Goal: Task Accomplishment & Management: Manage account settings

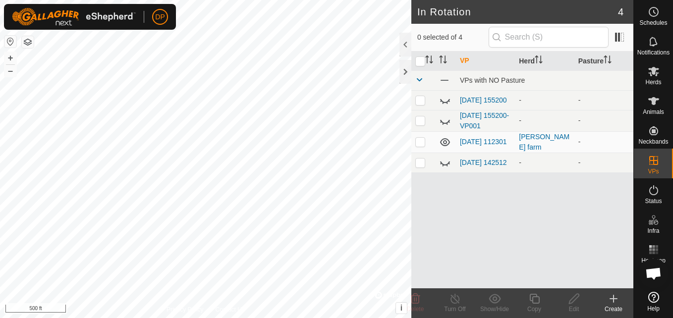
scroll to position [1030, 0]
click at [652, 105] on icon at bounding box center [654, 101] width 12 height 12
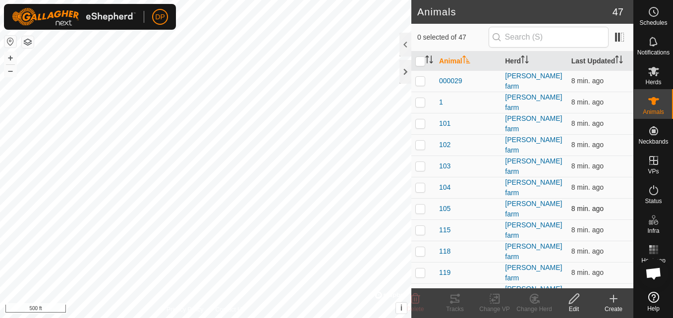
click at [421, 205] on p-checkbox at bounding box center [420, 209] width 10 height 8
checkbox input "true"
click at [415, 299] on icon at bounding box center [415, 299] width 9 height 10
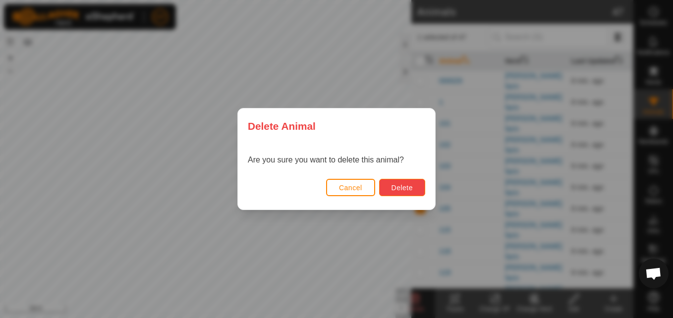
click at [411, 187] on span "Delete" at bounding box center [401, 188] width 21 height 8
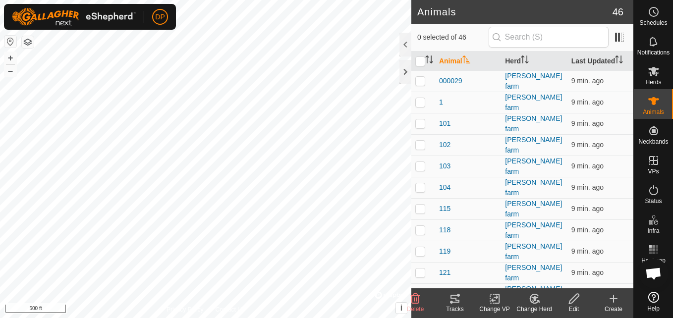
click at [612, 299] on icon at bounding box center [613, 299] width 7 height 0
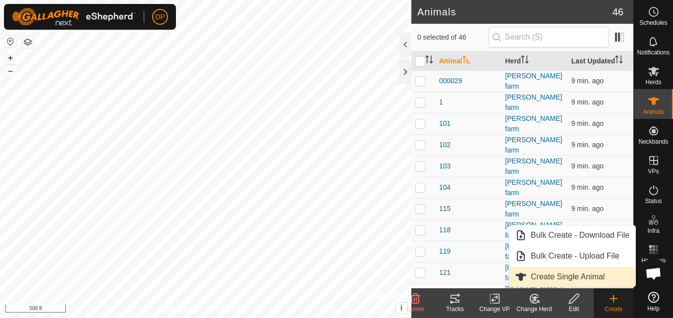
click at [578, 274] on link "Create Single Animal" at bounding box center [572, 277] width 126 height 20
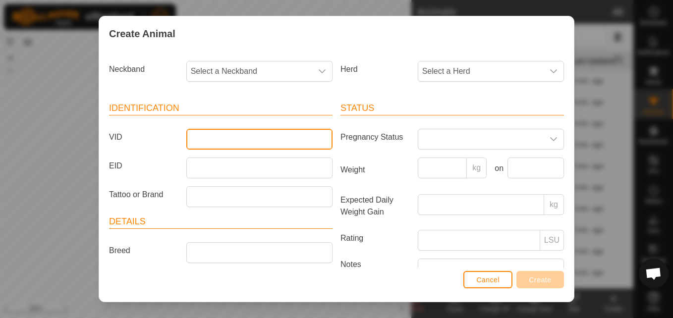
click at [254, 141] on input "VID" at bounding box center [259, 139] width 146 height 21
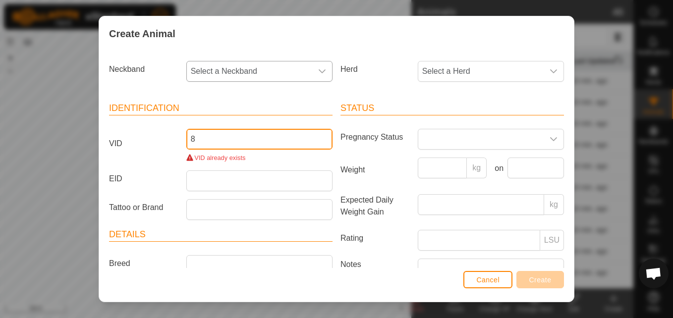
type input "8"
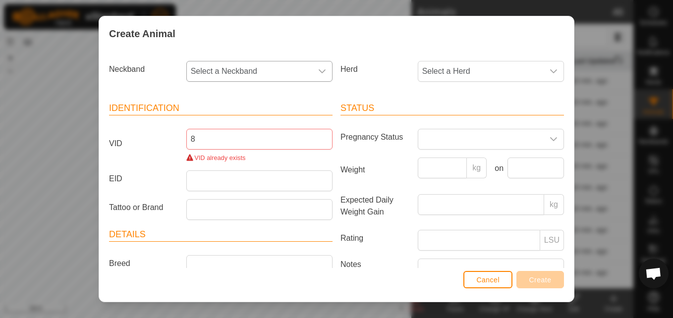
click at [314, 70] on div "dropdown trigger" at bounding box center [322, 71] width 20 height 20
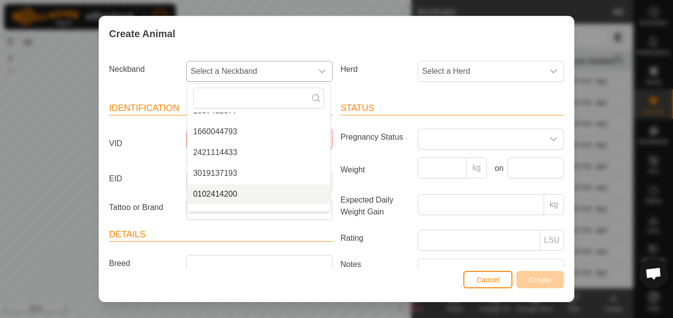
scroll to position [149, 0]
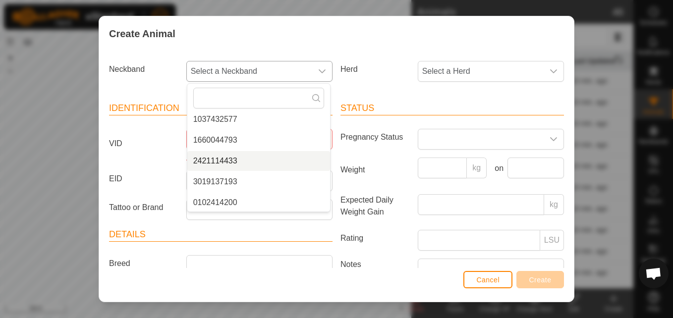
click at [266, 160] on li "2421114433" at bounding box center [258, 161] width 143 height 20
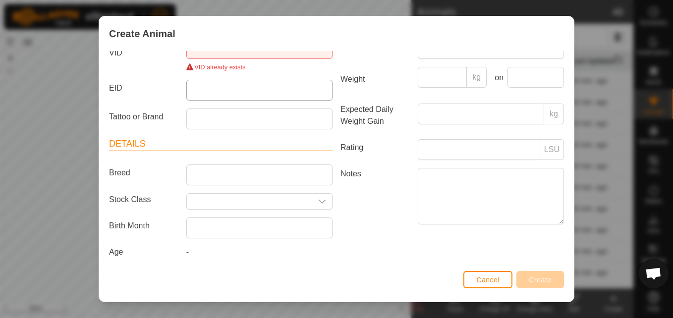
scroll to position [97, 0]
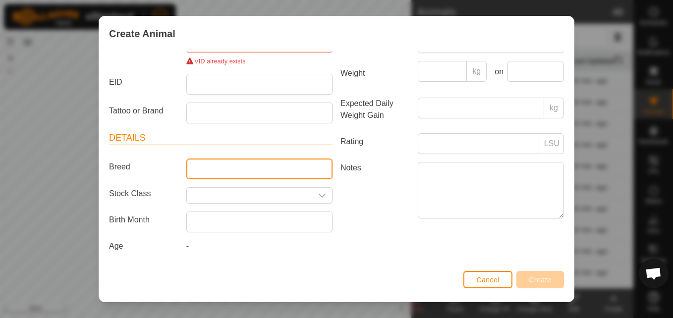
click at [265, 169] on input "Breed" at bounding box center [259, 169] width 146 height 21
type input "angus"
click at [388, 187] on label "Notes" at bounding box center [374, 190] width 77 height 56
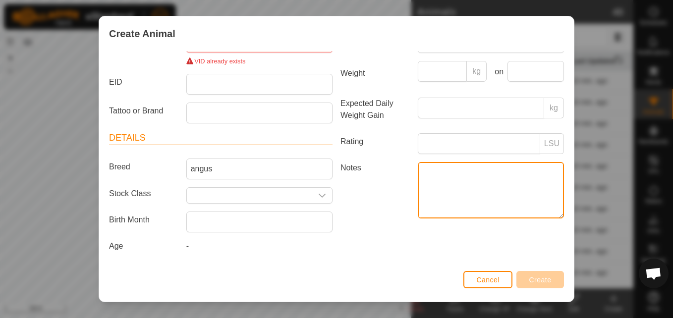
click at [418, 187] on textarea "Notes" at bounding box center [491, 190] width 146 height 56
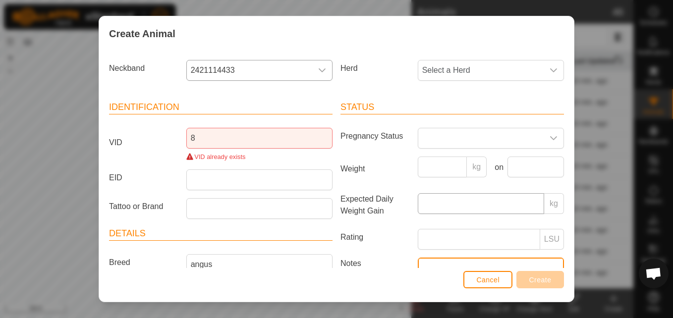
scroll to position [0, 0]
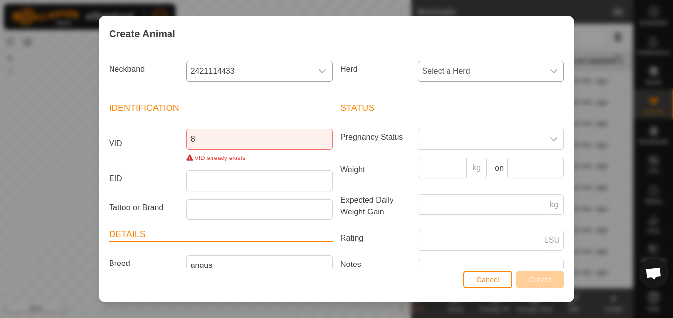
click at [550, 74] on icon "dropdown trigger" at bounding box center [554, 71] width 8 height 8
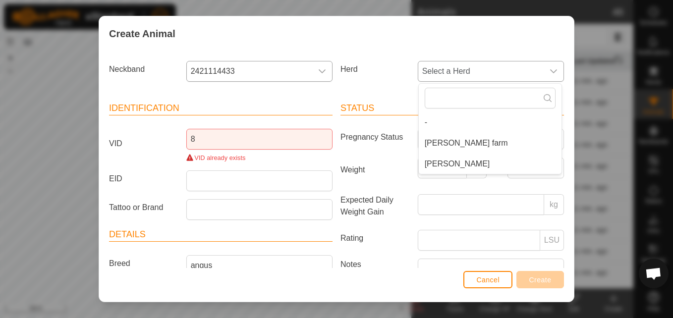
click at [451, 142] on li "[PERSON_NAME] farm" at bounding box center [490, 143] width 143 height 20
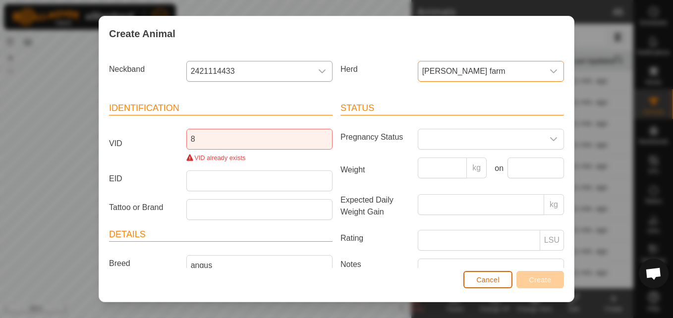
click at [476, 275] on button "Cancel" at bounding box center [487, 279] width 49 height 17
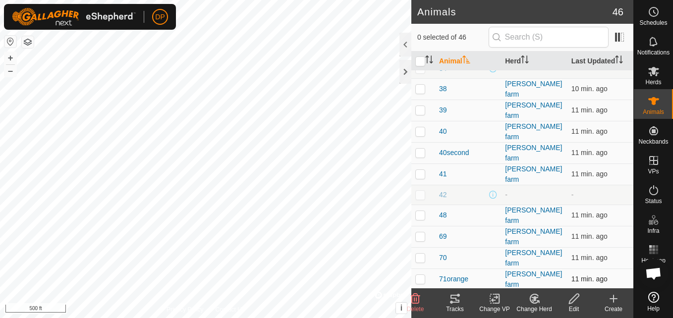
scroll to position [694, 0]
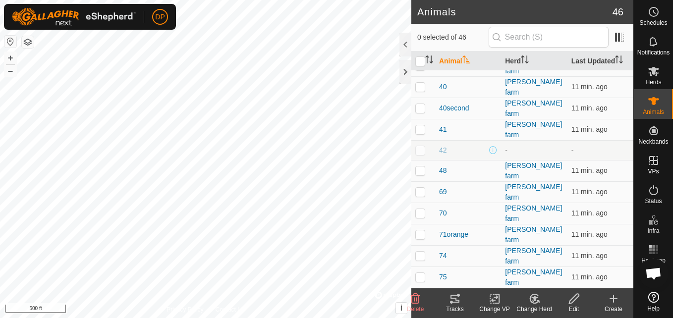
click at [421, 316] on p-checkbox at bounding box center [420, 320] width 10 height 8
checkbox input "true"
click at [572, 300] on icon at bounding box center [574, 299] width 12 height 12
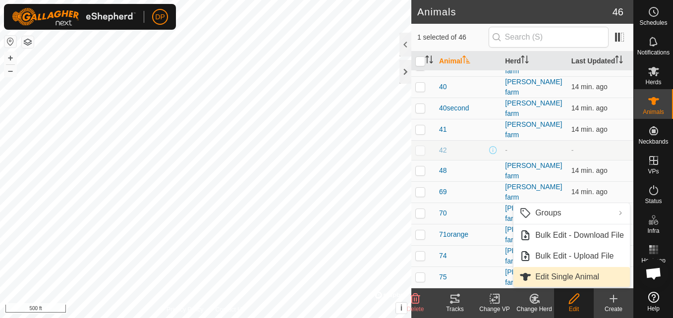
click at [578, 280] on link "Edit Single Animal" at bounding box center [571, 277] width 116 height 20
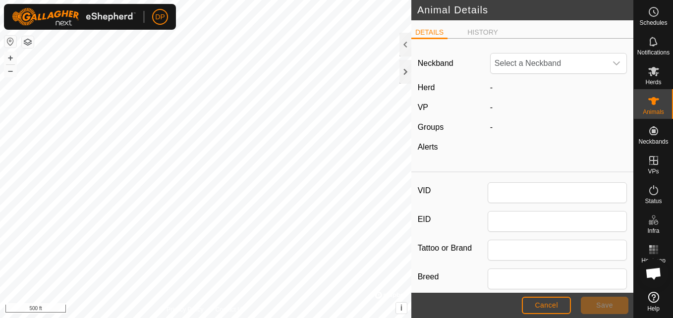
type input "8"
type input "angus"
type input "0"
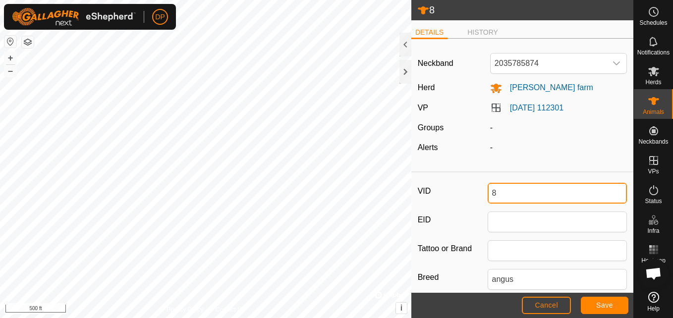
click at [499, 193] on input "8" at bounding box center [558, 193] width 140 height 21
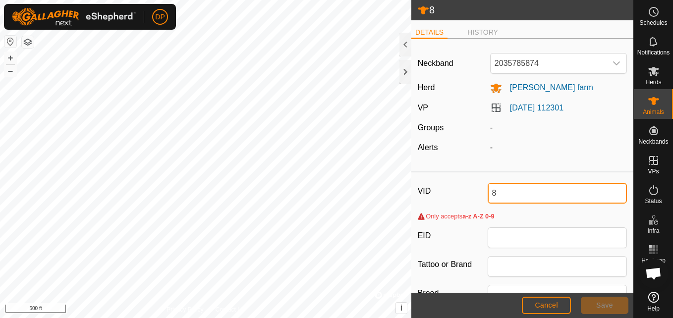
type input "8"
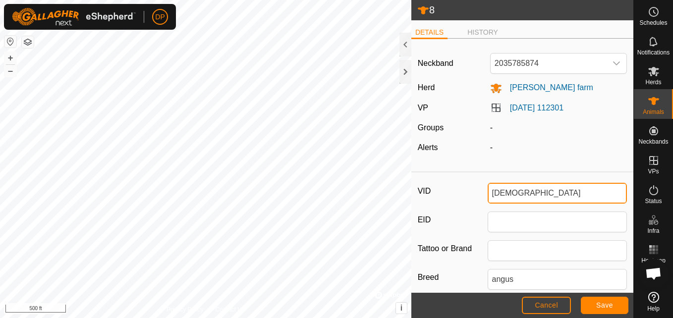
click at [493, 194] on input "[DEMOGRAPHIC_DATA]" at bounding box center [558, 193] width 140 height 21
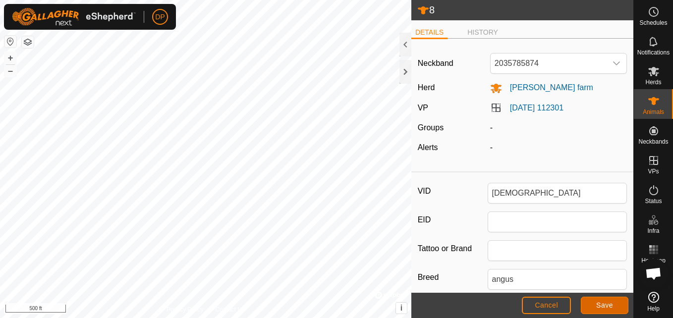
click at [603, 300] on button "Save" at bounding box center [605, 305] width 48 height 17
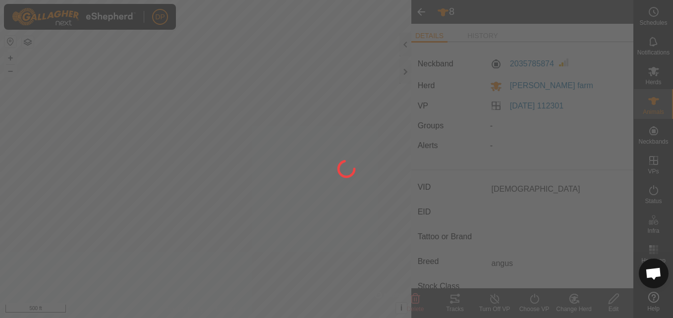
type input "8"
type input "-"
type input "0 kg"
type input "-"
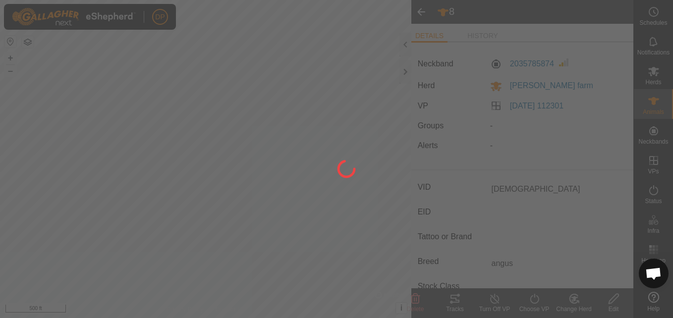
type input "-"
type input "[DEMOGRAPHIC_DATA]"
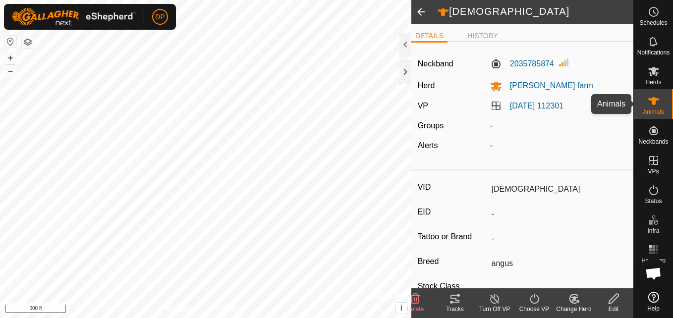
click at [656, 93] on es-animals-svg-icon at bounding box center [654, 101] width 18 height 16
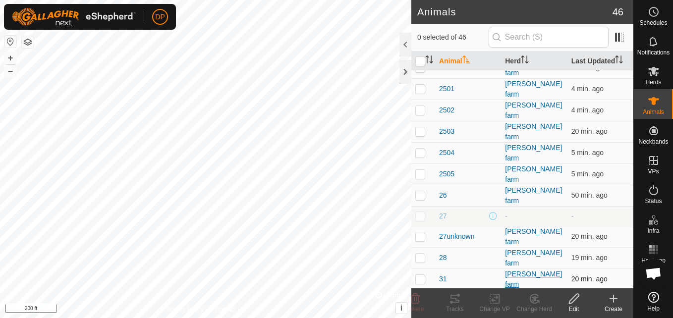
scroll to position [347, 0]
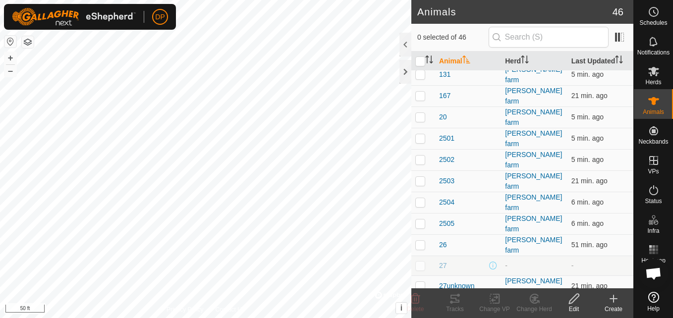
click at [613, 296] on icon at bounding box center [613, 298] width 0 height 7
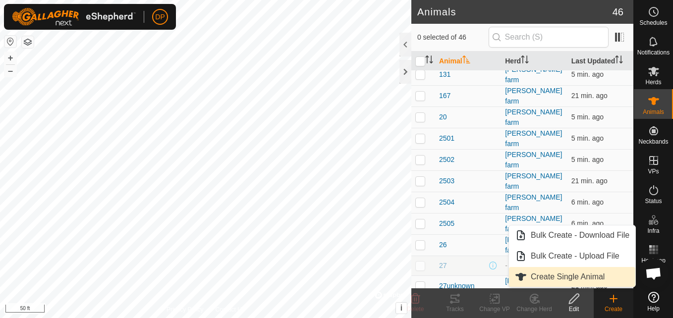
click at [604, 276] on link "Create Single Animal" at bounding box center [572, 277] width 126 height 20
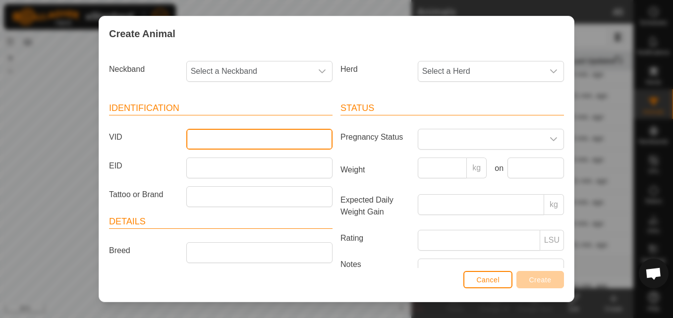
click at [242, 141] on input "VID" at bounding box center [259, 139] width 146 height 21
type input "8"
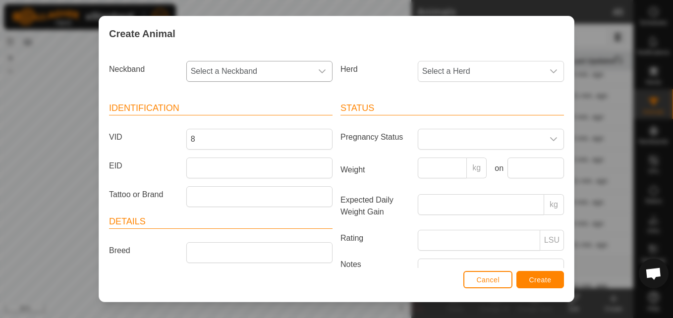
click at [319, 72] on icon "dropdown trigger" at bounding box center [322, 71] width 7 height 4
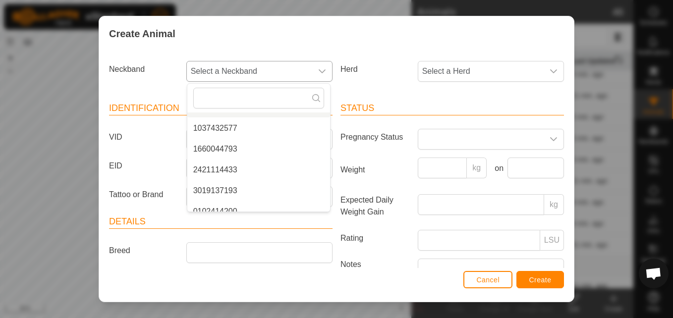
scroll to position [149, 0]
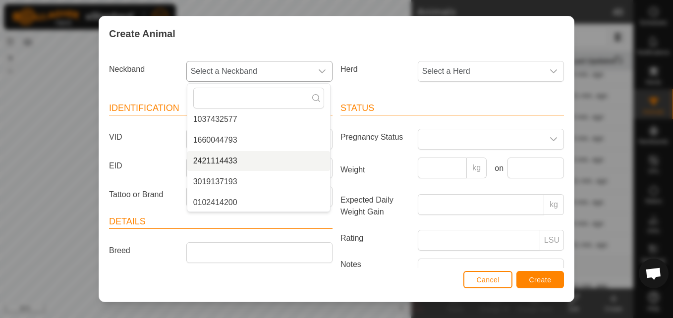
click at [249, 162] on li "2421114433" at bounding box center [258, 161] width 143 height 20
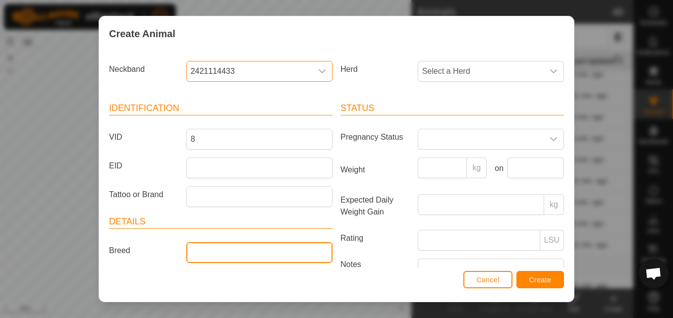
click at [222, 258] on input "Breed" at bounding box center [259, 252] width 146 height 21
type input "angus"
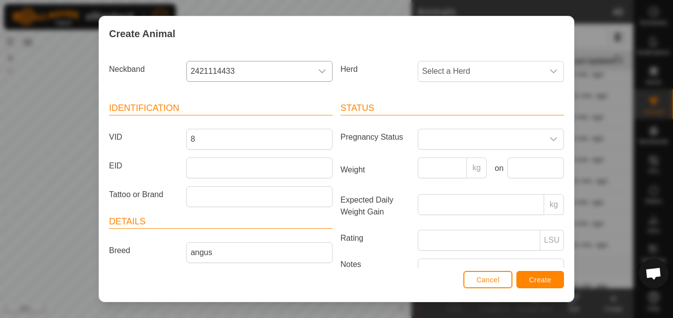
click at [465, 92] on div "Status Pregnancy Status Weight kg on Expected Daily Weight Gain kg Rating LSU N…" at bounding box center [451, 221] width 231 height 262
click at [550, 67] on icon "dropdown trigger" at bounding box center [554, 71] width 8 height 8
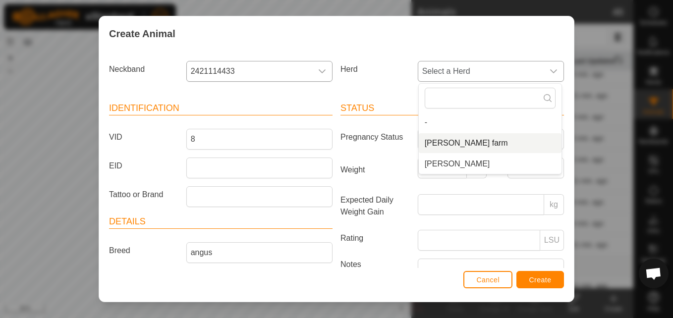
click at [439, 140] on li "[PERSON_NAME] farm" at bounding box center [490, 143] width 143 height 20
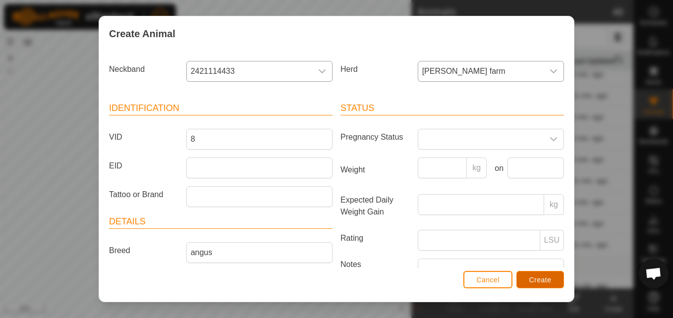
click at [543, 280] on span "Create" at bounding box center [540, 280] width 22 height 8
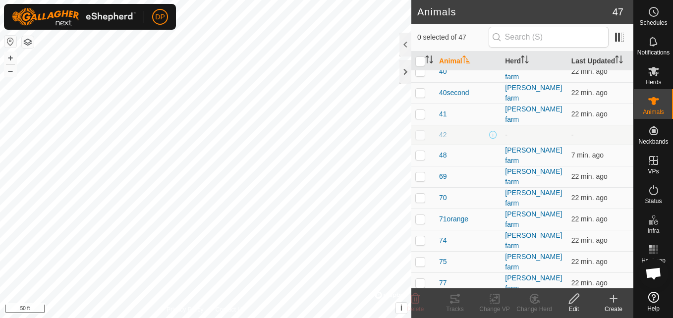
scroll to position [714, 0]
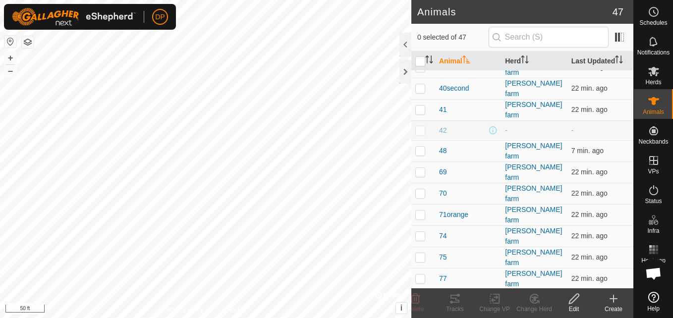
click at [422, 296] on p-checkbox at bounding box center [420, 300] width 10 height 8
checkbox input "true"
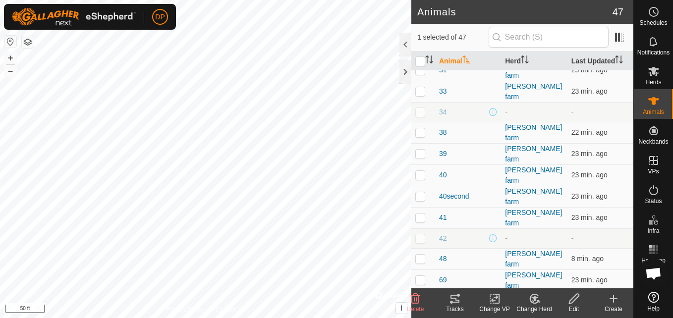
scroll to position [565, 0]
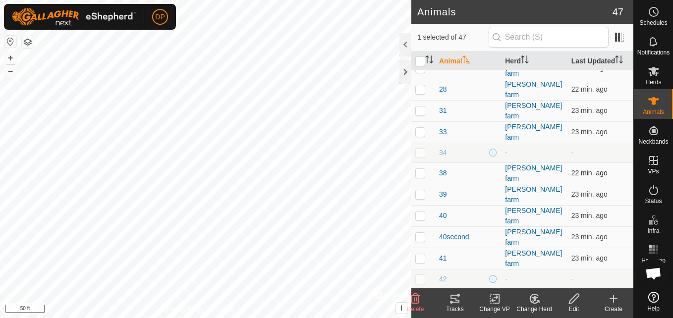
click at [418, 169] on p-checkbox at bounding box center [420, 173] width 10 height 8
checkbox input "false"
click at [420, 169] on p-checkbox at bounding box center [420, 173] width 10 height 8
checkbox input "false"
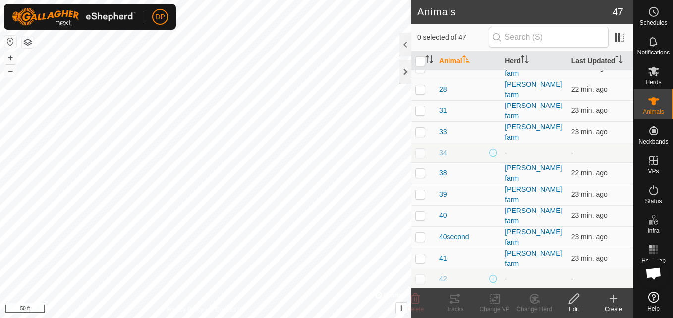
click at [416, 295] on p-checkbox at bounding box center [420, 299] width 10 height 8
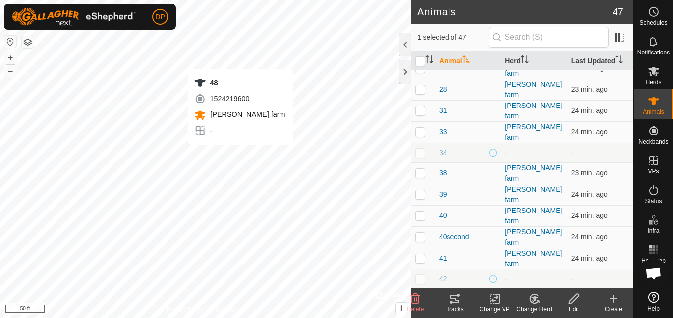
checkbox input "false"
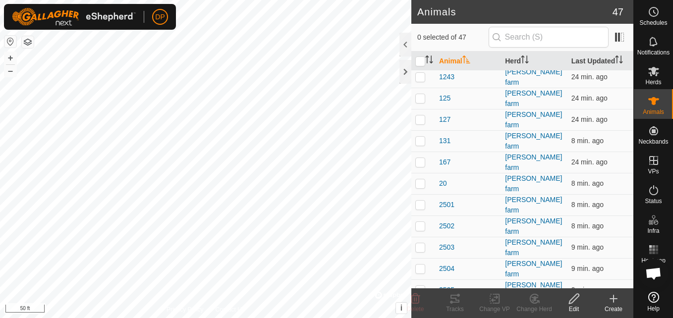
scroll to position [268, 0]
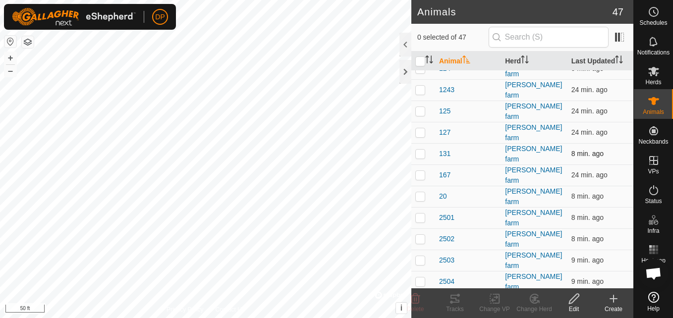
click at [421, 150] on p-checkbox at bounding box center [420, 154] width 10 height 8
click at [184, 318] on html "DP Schedules Notifications Herds Animals Neckbands VPs Status Infra Heatmap Hel…" at bounding box center [336, 159] width 673 height 318
click at [422, 150] on p-checkbox at bounding box center [420, 154] width 10 height 8
checkbox input "false"
click at [421, 192] on p-checkbox at bounding box center [420, 196] width 10 height 8
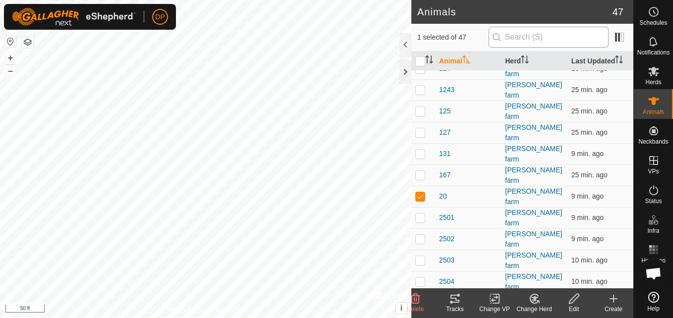
click at [502, 43] on div "Animals 47 1 selected of 47 Animal Herd Last Updated 000029 [PERSON_NAME] farm …" at bounding box center [316, 159] width 633 height 318
checkbox input "false"
